Goal: Task Accomplishment & Management: Manage account settings

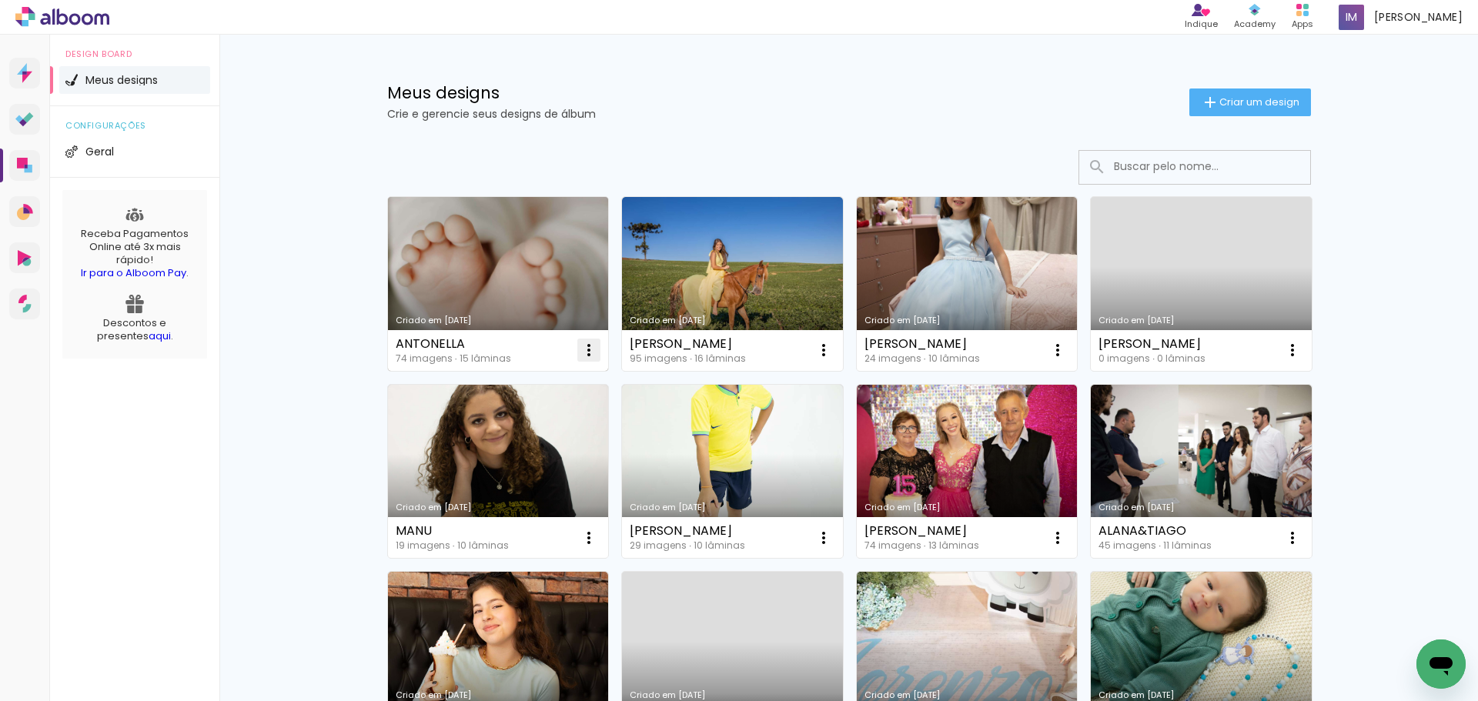
click at [582, 352] on iron-icon at bounding box center [588, 350] width 18 height 18
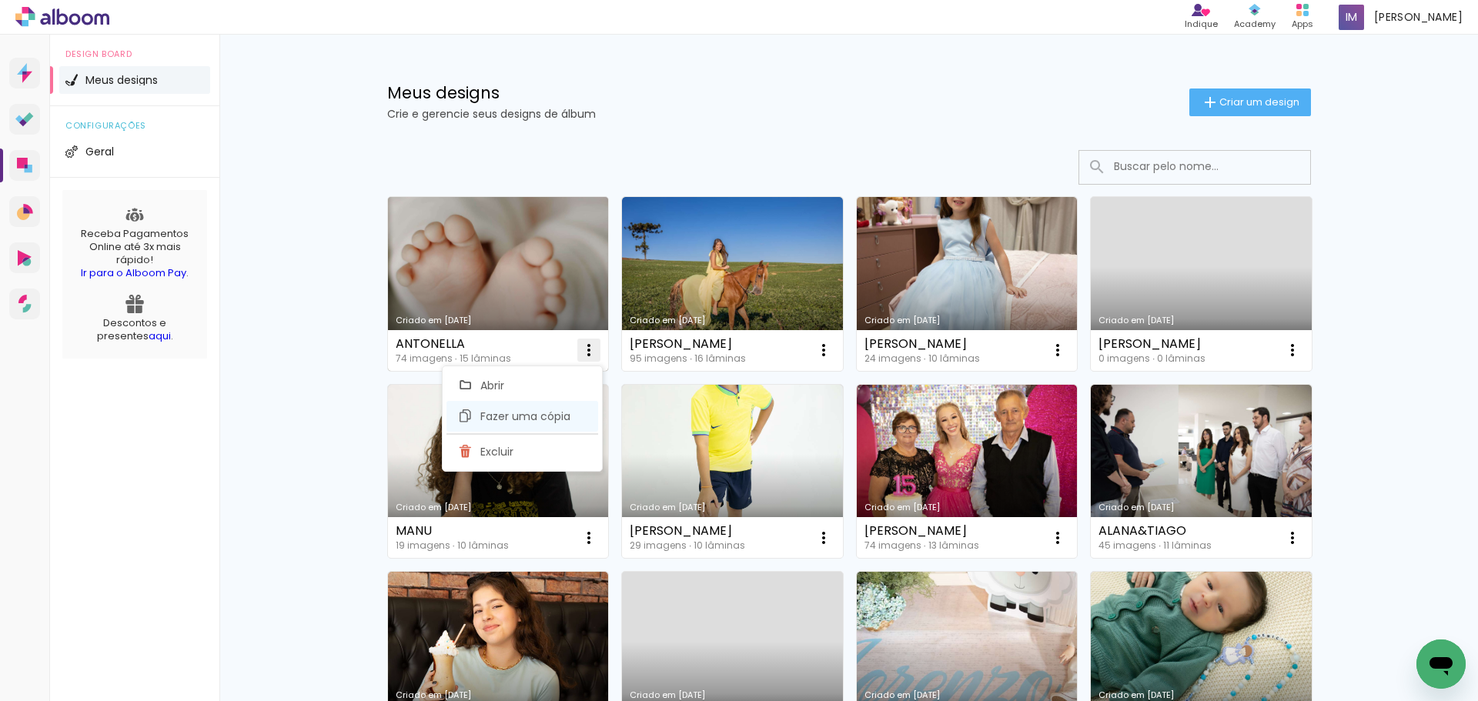
click at [560, 418] on span "Fazer uma cópia" at bounding box center [525, 416] width 90 height 11
type input "Cópia de [PERSON_NAME]"
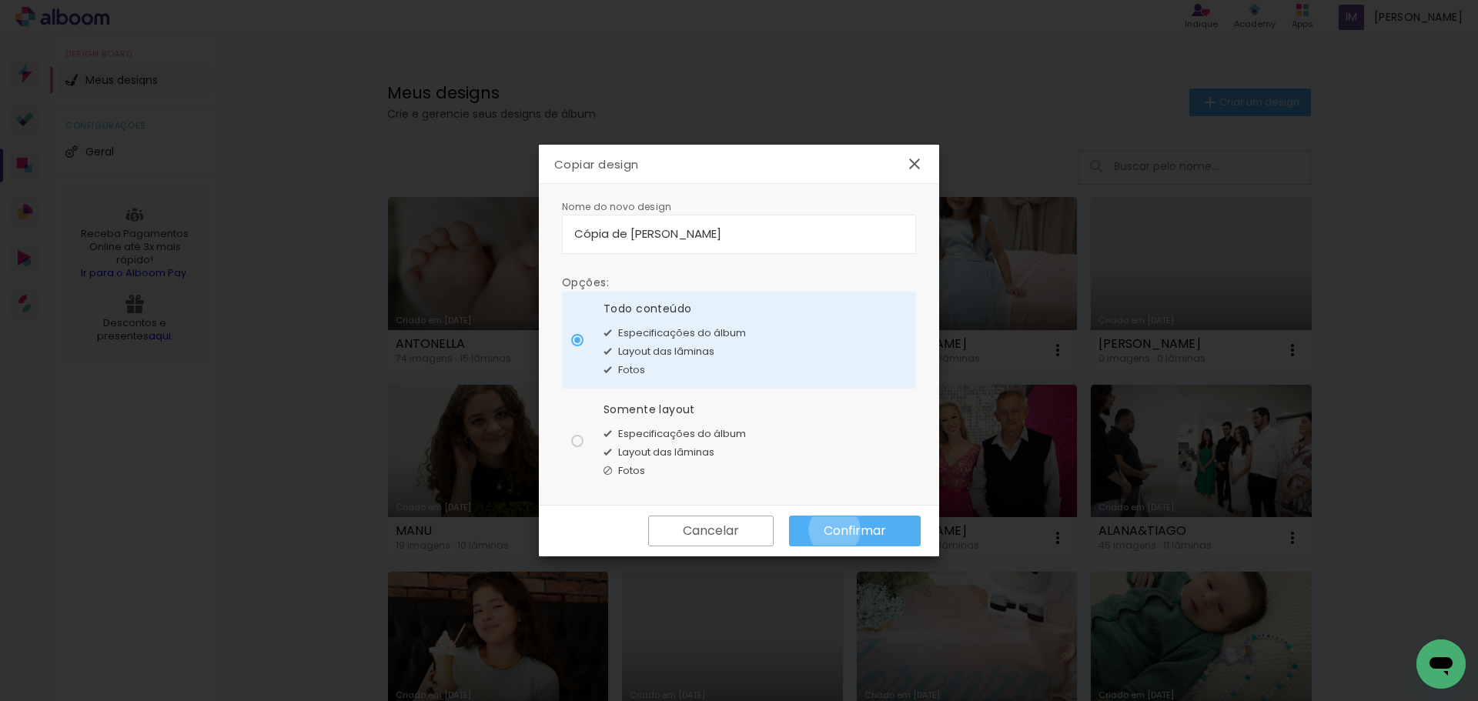
click at [0, 0] on slot "Confirmar" at bounding box center [0, 0] width 0 height 0
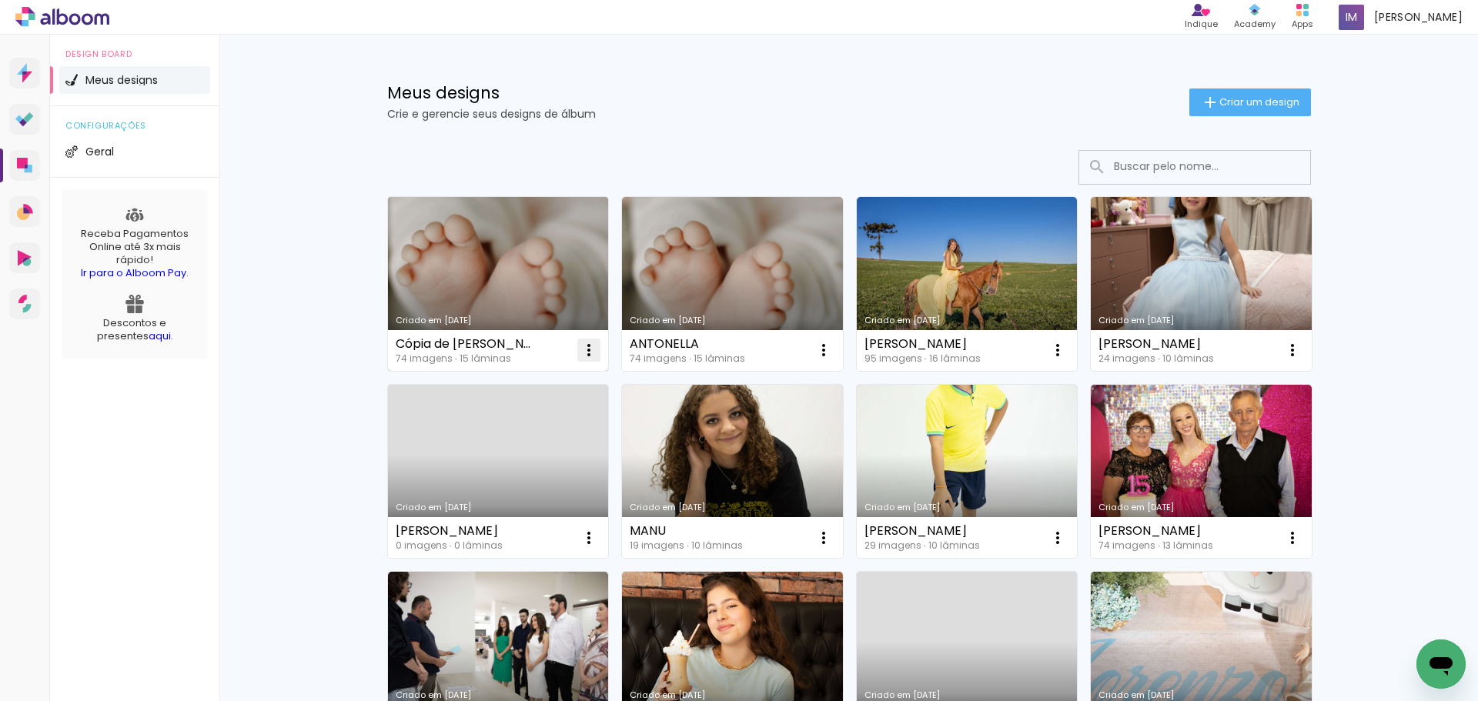
click at [585, 351] on iron-icon at bounding box center [588, 350] width 18 height 18
click at [568, 407] on paper-item "Fazer uma cópia" at bounding box center [522, 416] width 152 height 31
type input "Cópia de Cópia de ANTONELLA"
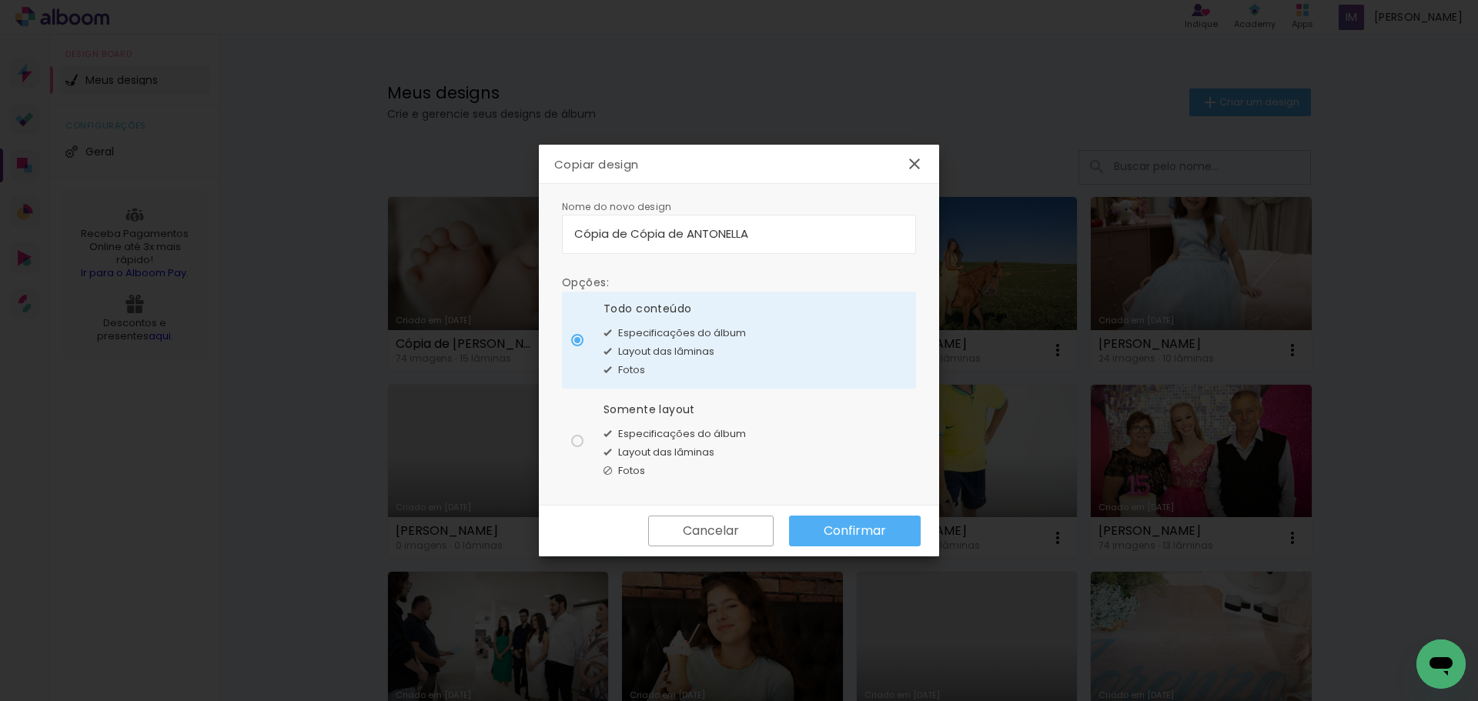
click at [0, 0] on slot "Confirmar" at bounding box center [0, 0] width 0 height 0
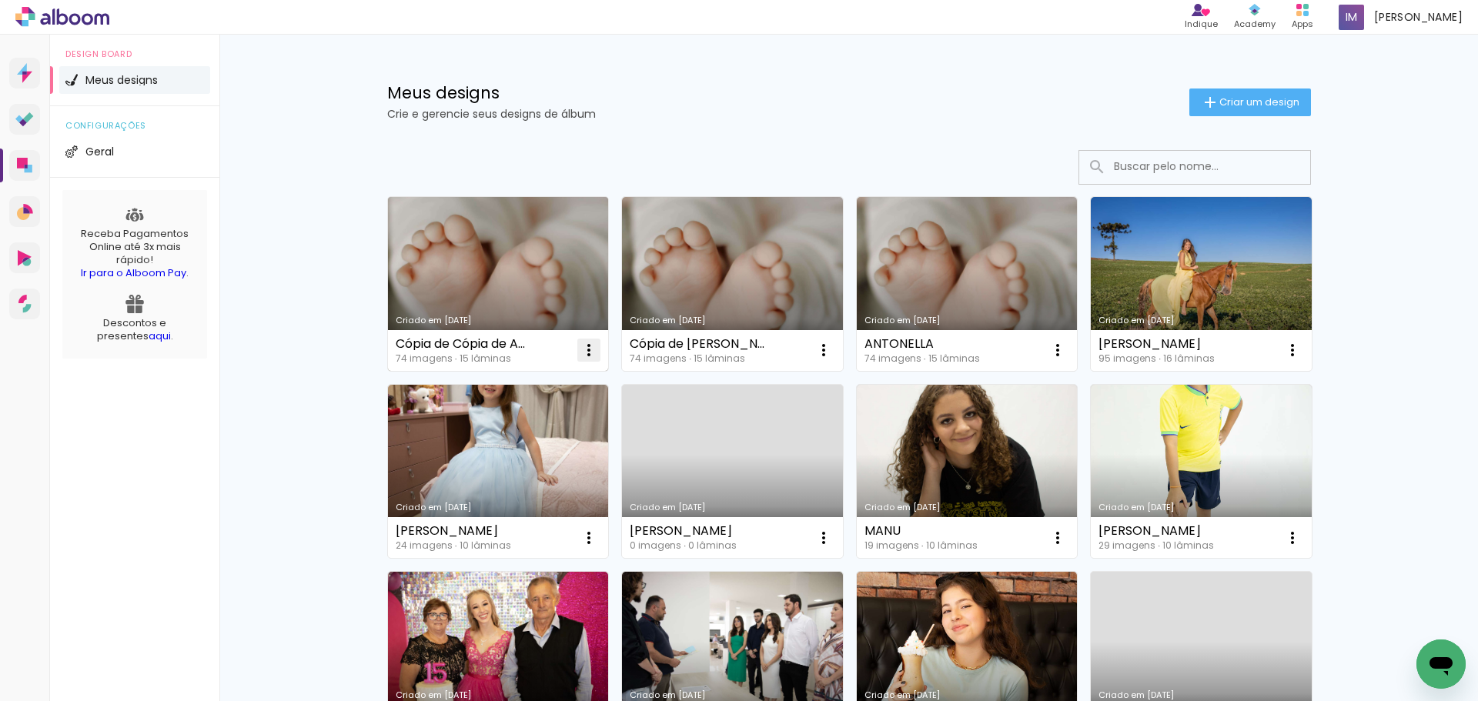
click at [588, 350] on iron-icon at bounding box center [588, 350] width 18 height 18
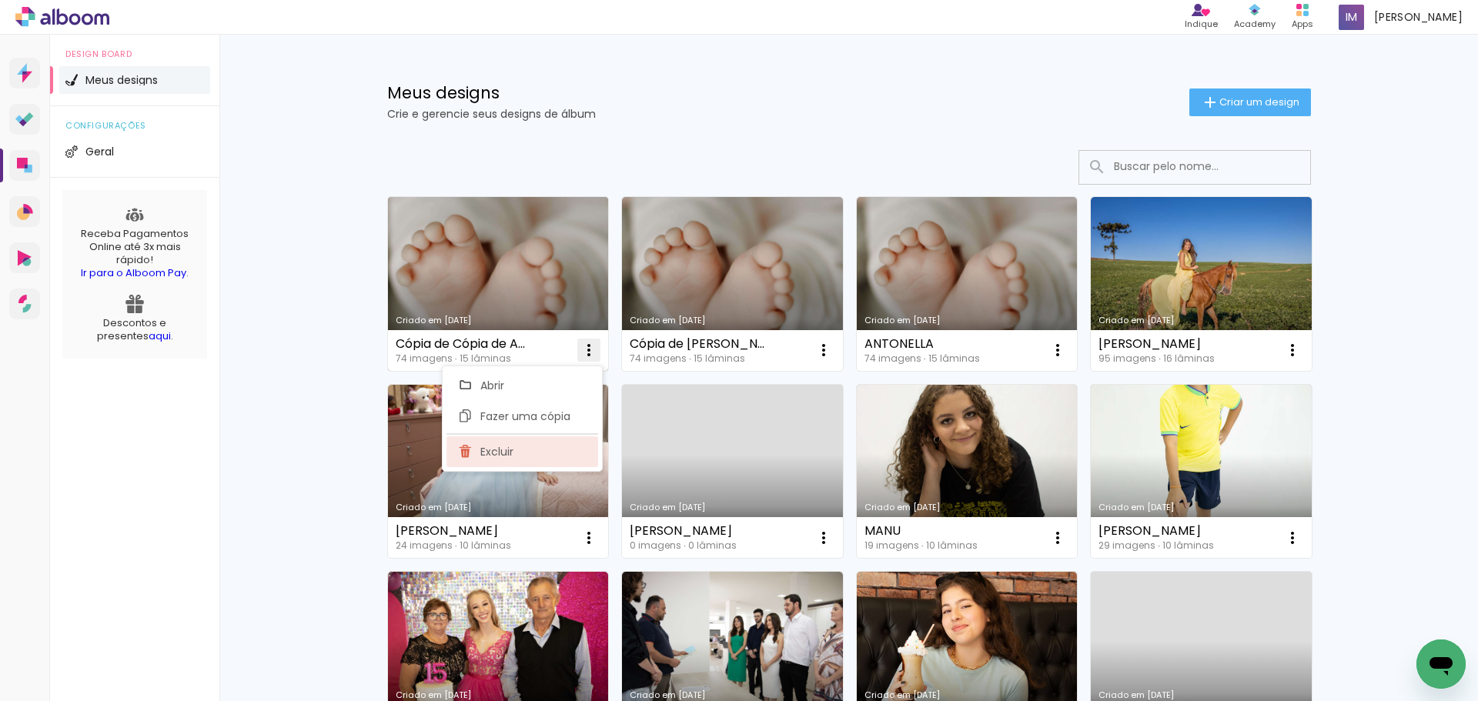
click at [556, 449] on paper-item "Excluir" at bounding box center [522, 451] width 152 height 31
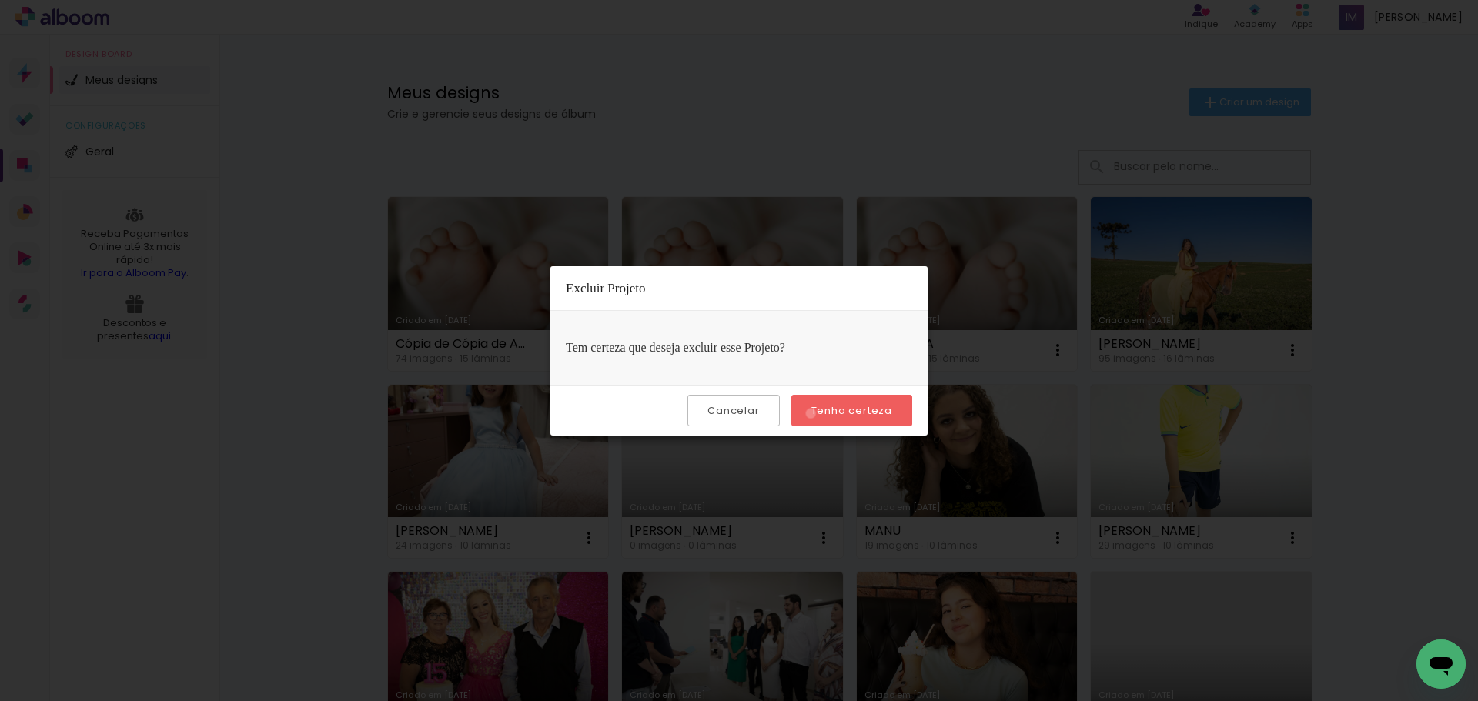
click at [813, 413] on paper-button "Tenho certeza" at bounding box center [851, 411] width 121 height 32
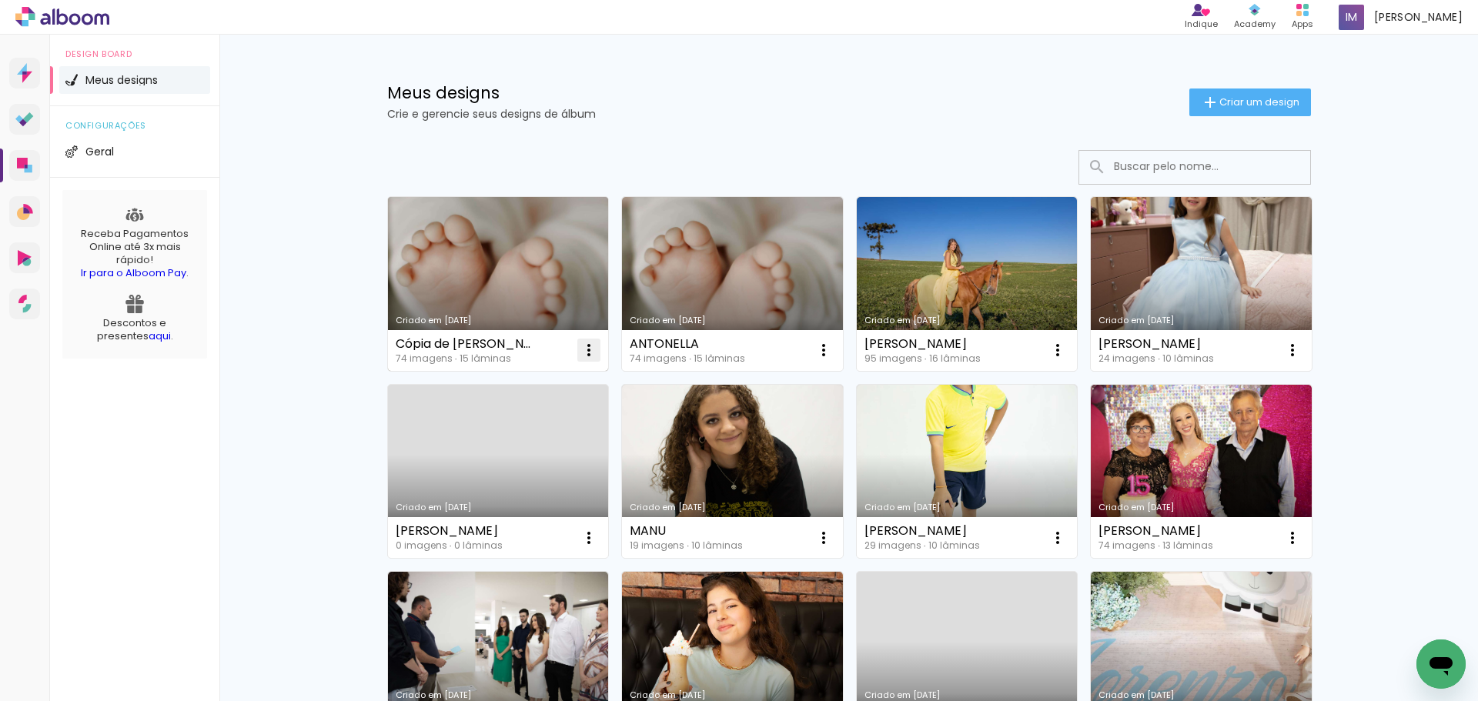
click at [581, 354] on iron-icon at bounding box center [588, 350] width 18 height 18
click at [586, 452] on paper-item "Excluir" at bounding box center [522, 451] width 152 height 31
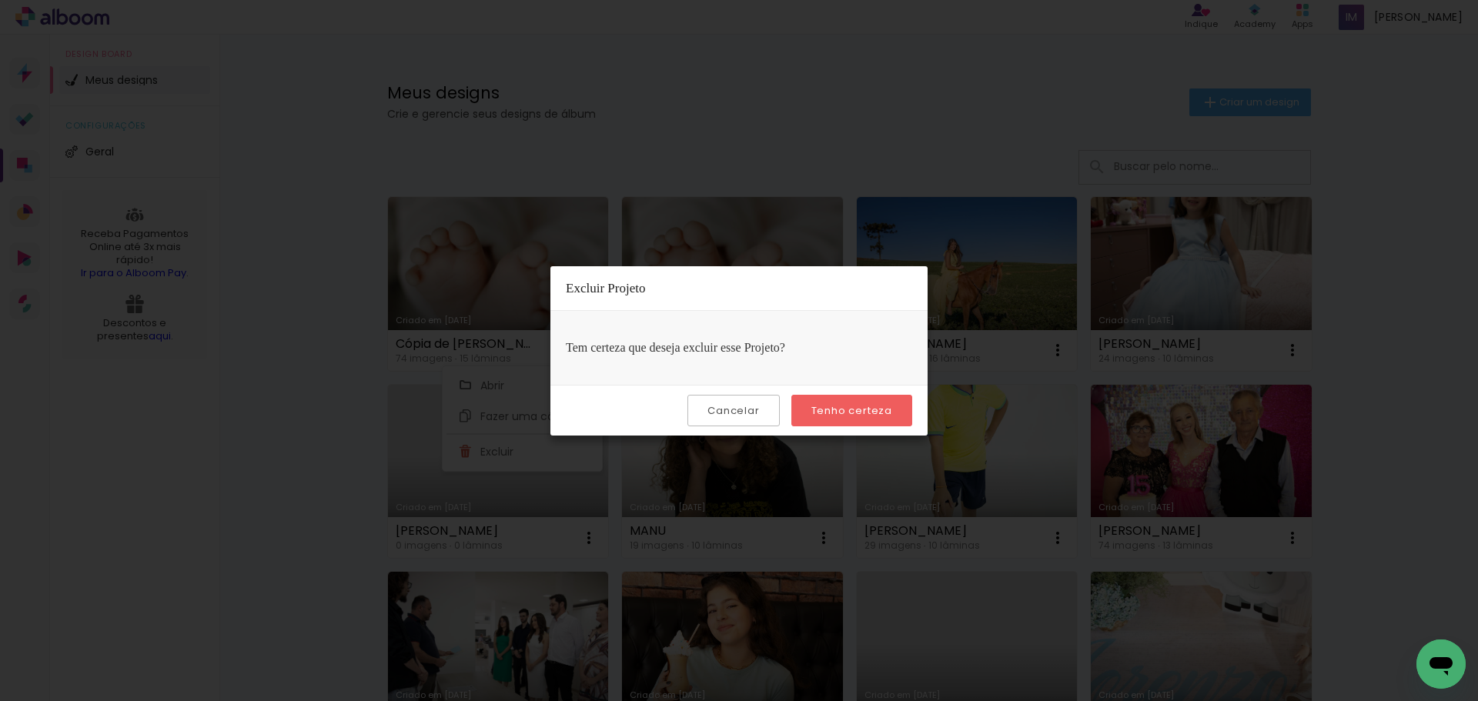
click at [841, 420] on paper-button "Tenho certeza" at bounding box center [851, 411] width 121 height 32
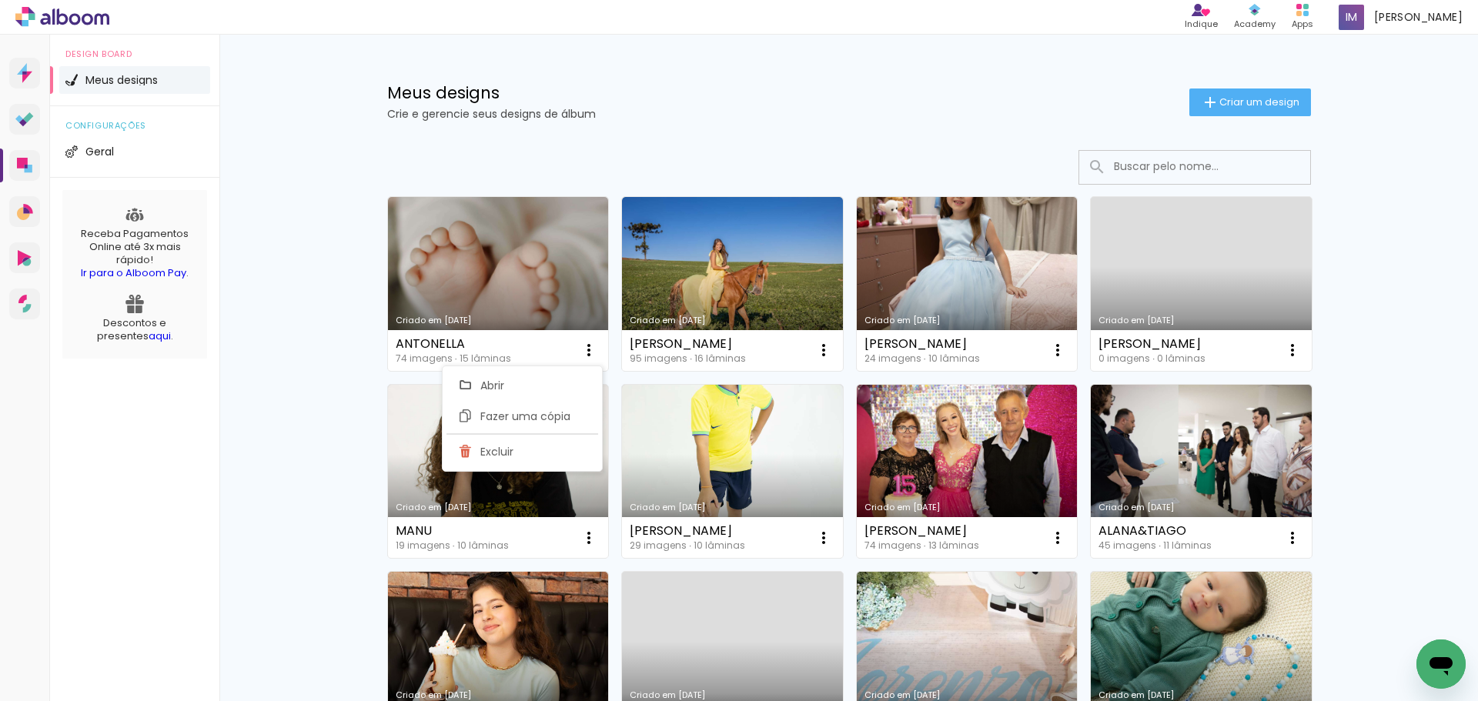
click at [771, 92] on h1 "Meus designs" at bounding box center [788, 93] width 802 height 16
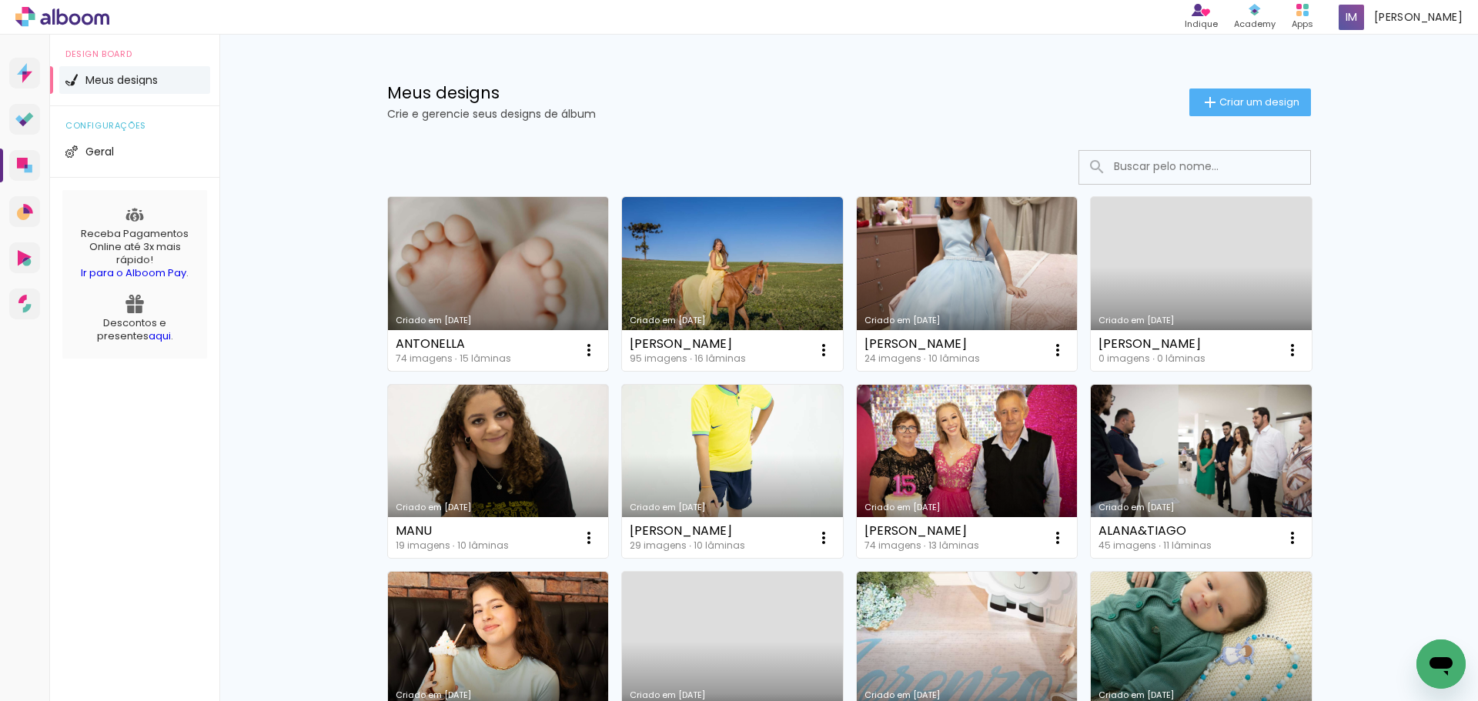
click at [499, 266] on link "Criado em [DATE]" at bounding box center [498, 284] width 221 height 174
